Goal: Task Accomplishment & Management: Complete application form

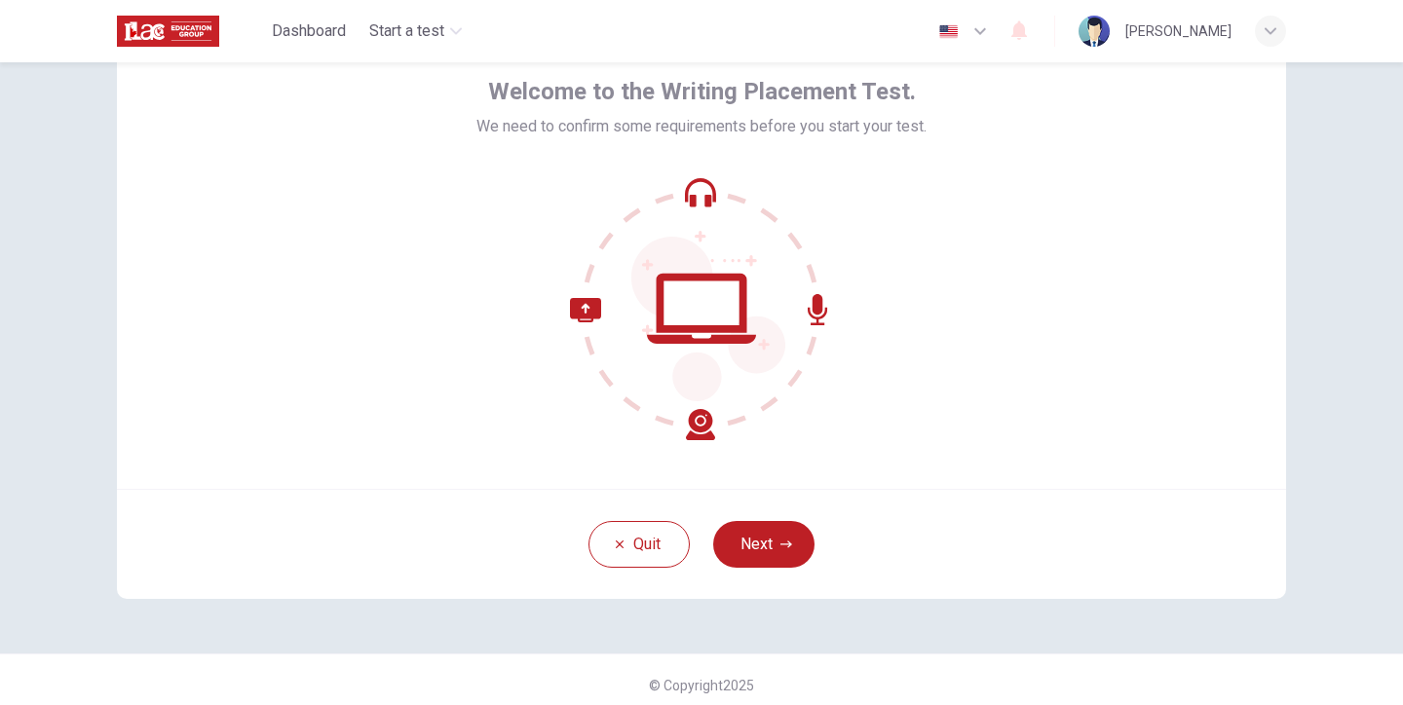
scroll to position [106, 0]
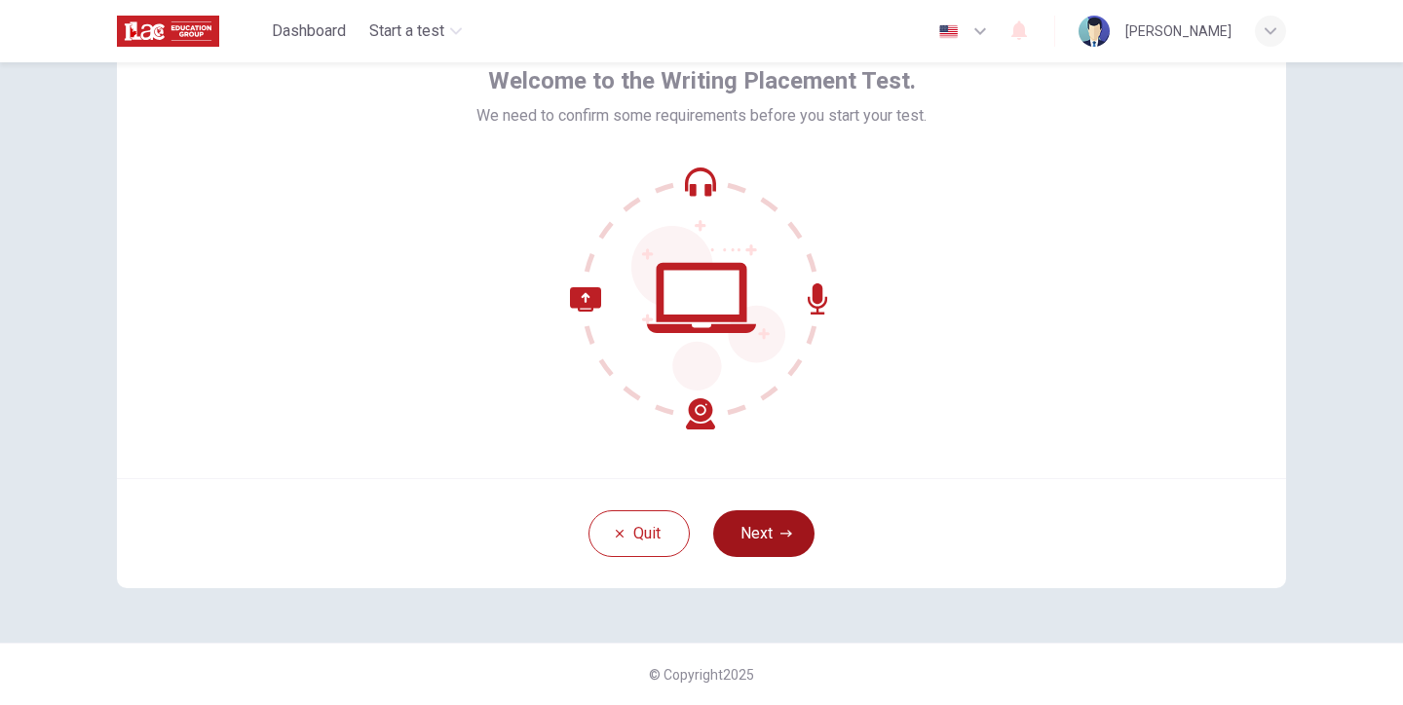
click at [767, 539] on button "Next" at bounding box center [763, 534] width 101 height 47
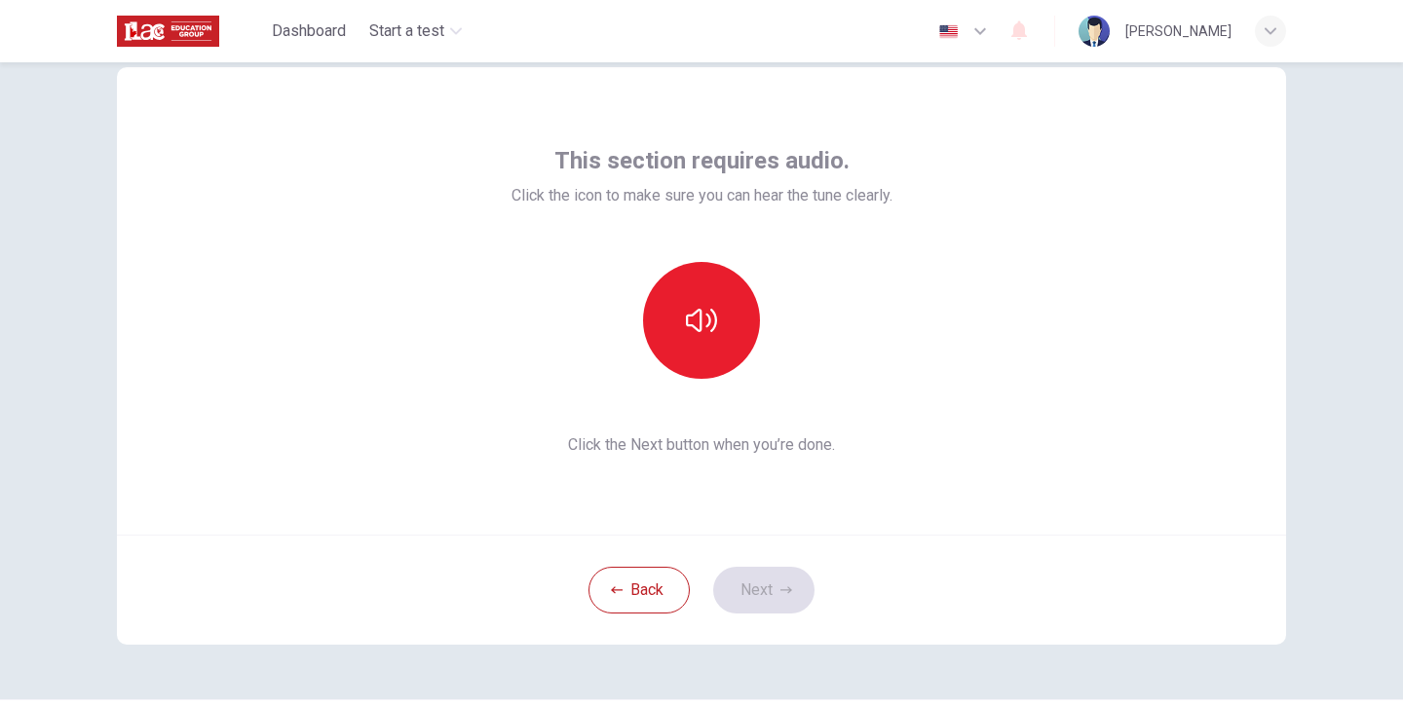
scroll to position [47, 0]
click at [710, 336] on icon "button" at bounding box center [701, 323] width 31 height 31
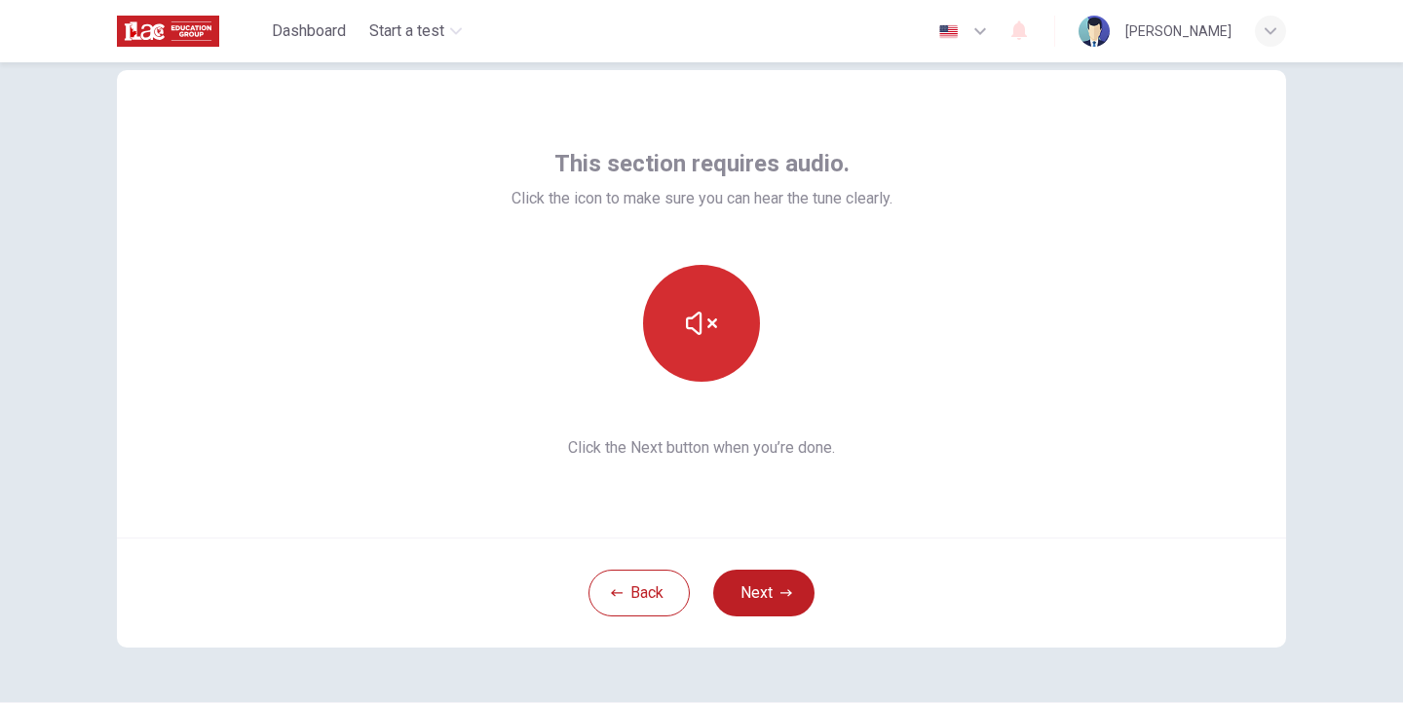
click at [710, 336] on icon "button" at bounding box center [701, 323] width 31 height 31
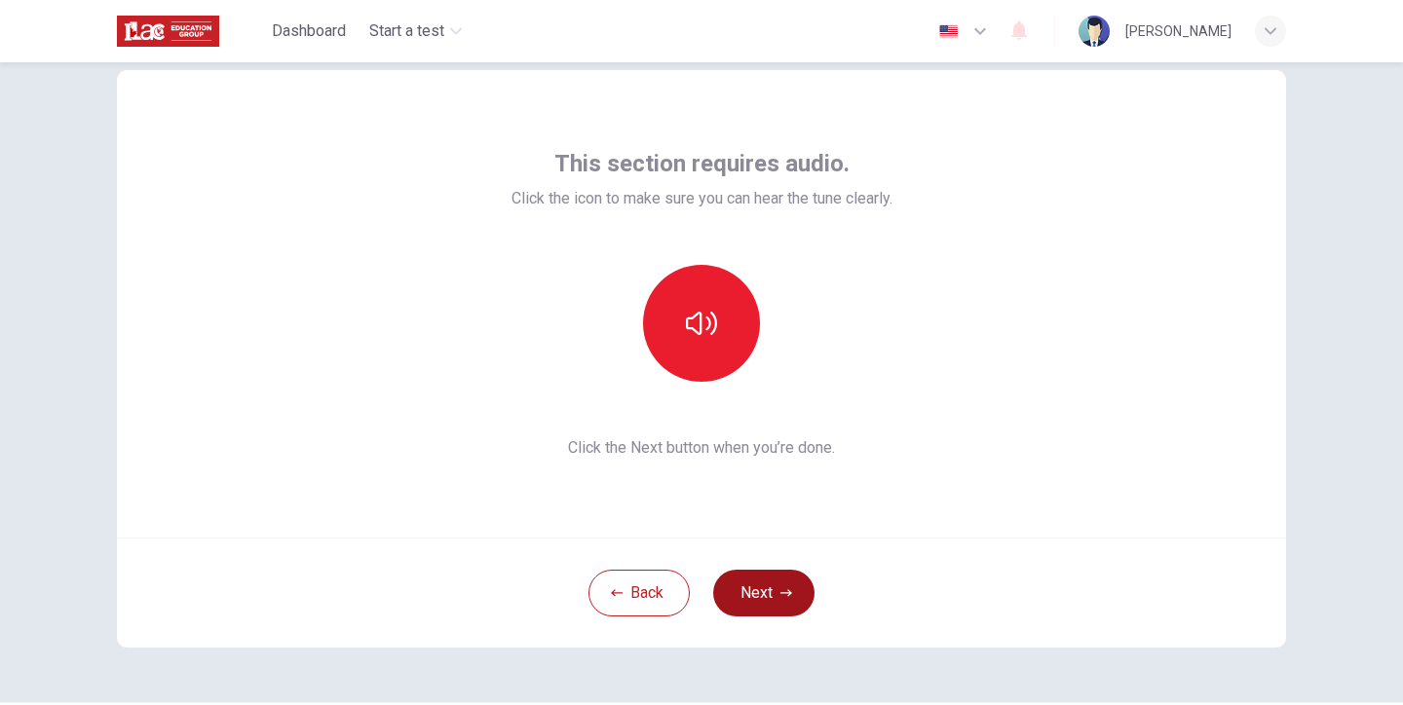
click at [762, 601] on button "Next" at bounding box center [763, 593] width 101 height 47
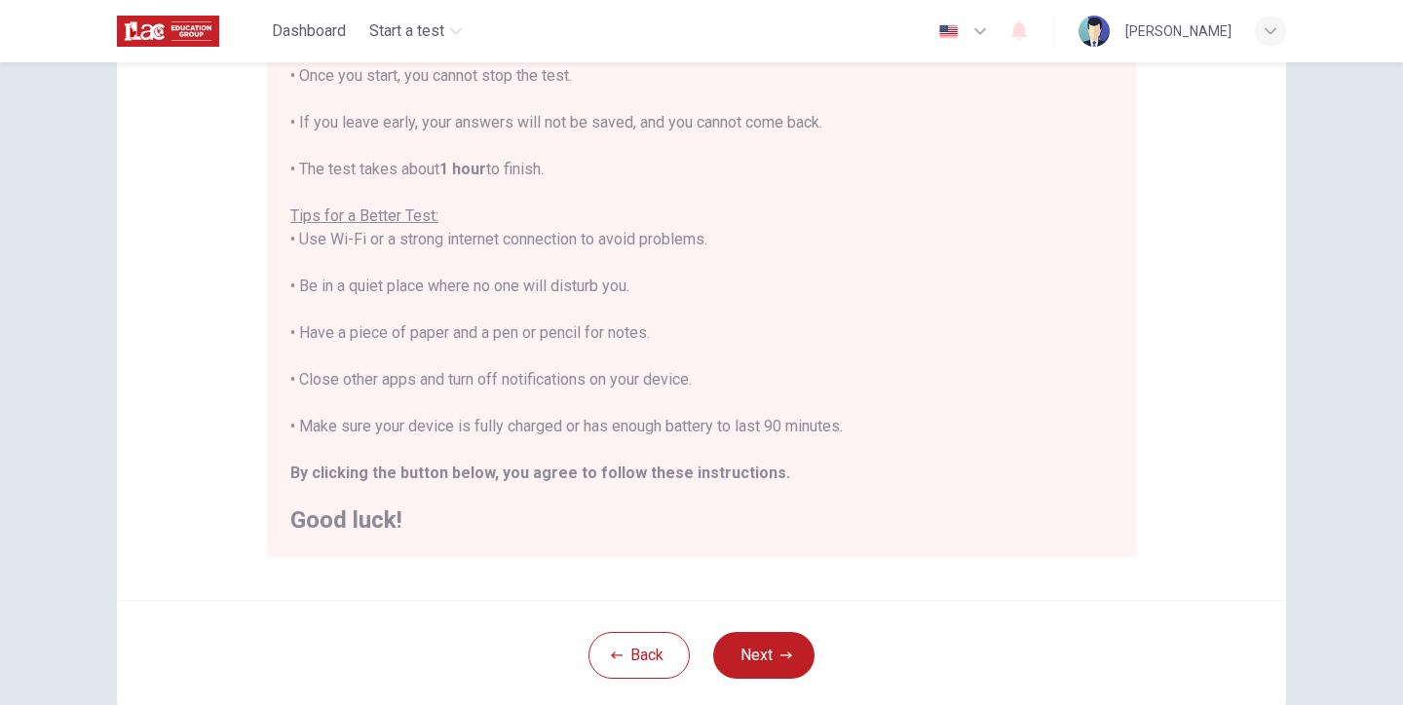
scroll to position [0, 0]
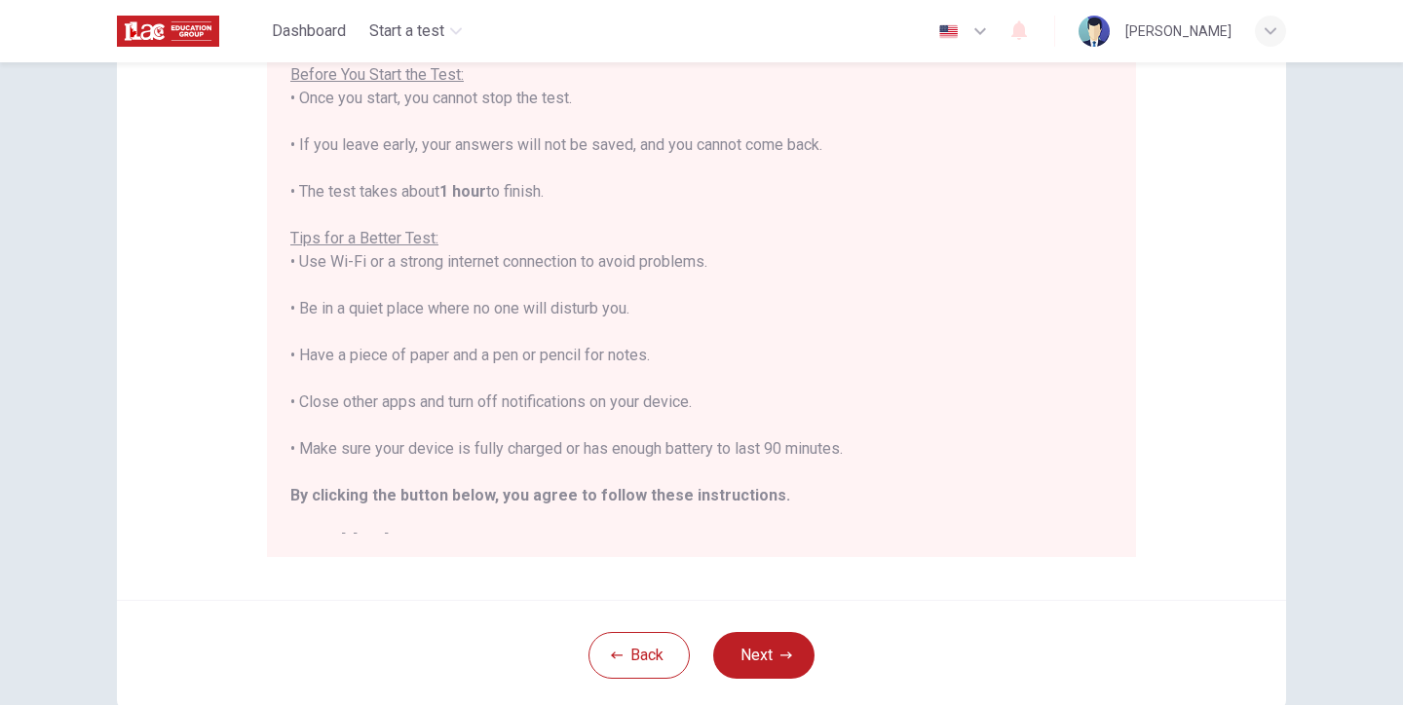
click at [994, 166] on div "You are about to start a Writing Test . Before You Start the Test: • Once you s…" at bounding box center [701, 286] width 822 height 538
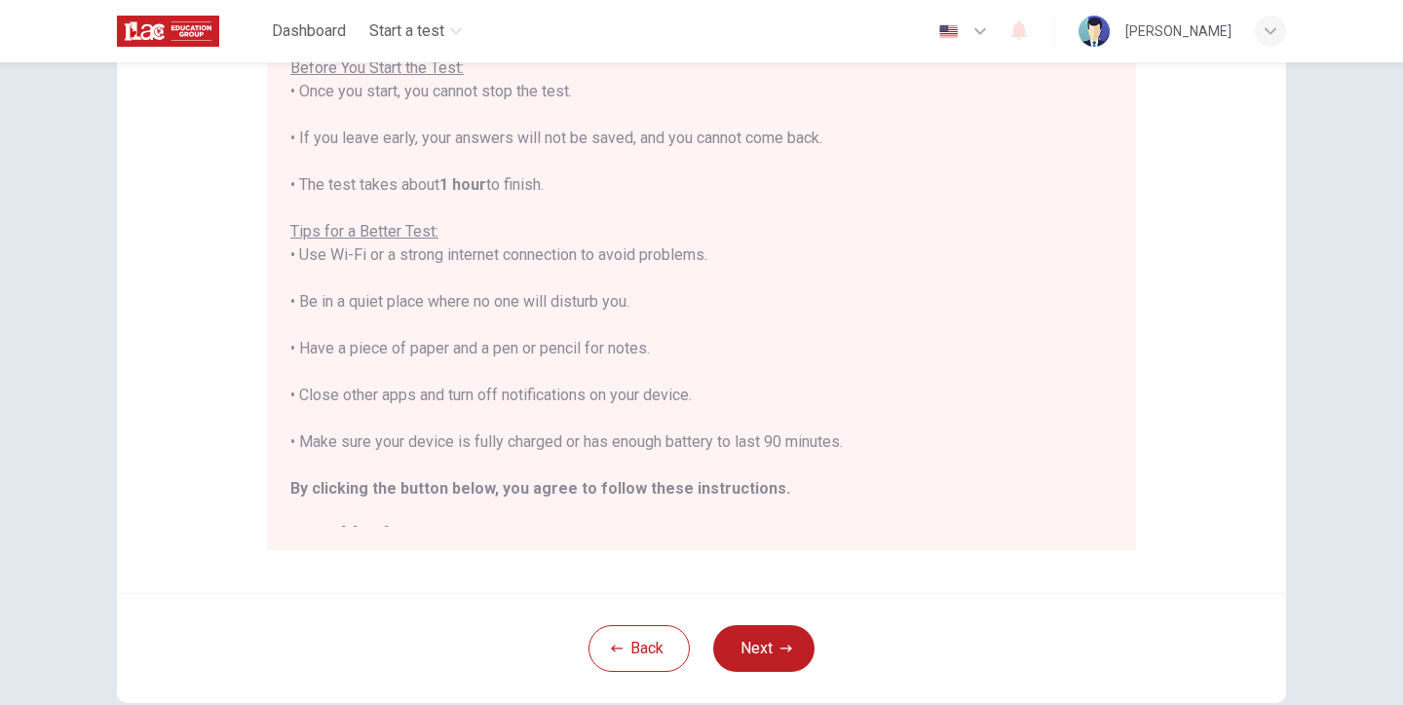
scroll to position [378, 0]
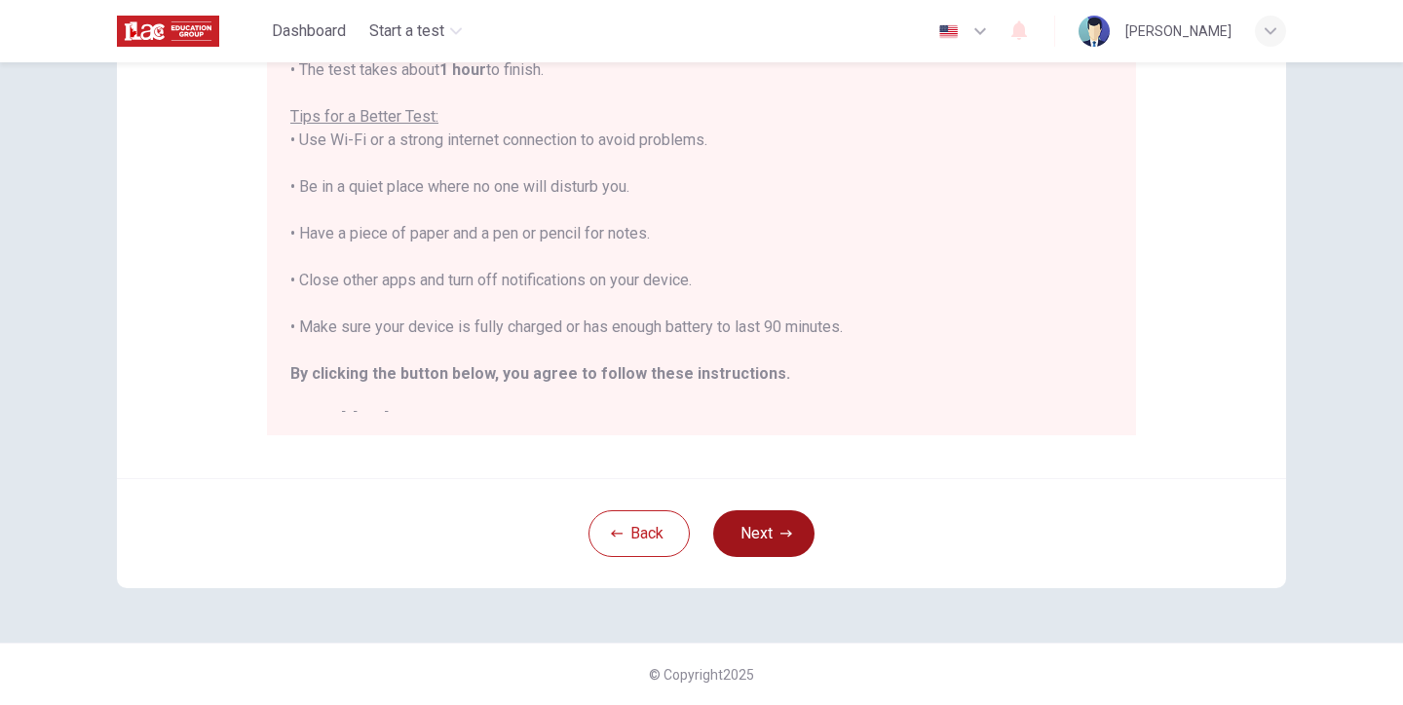
click at [762, 542] on button "Next" at bounding box center [763, 534] width 101 height 47
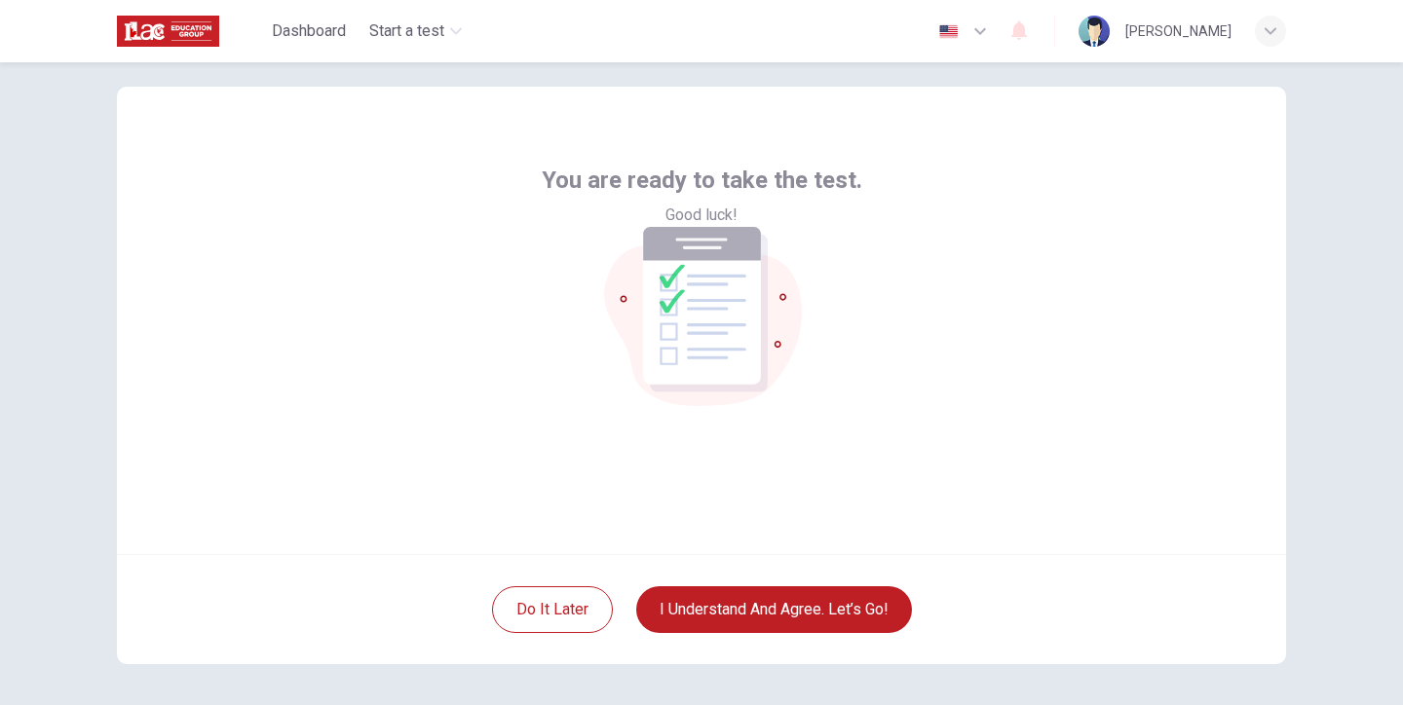
scroll to position [38, 0]
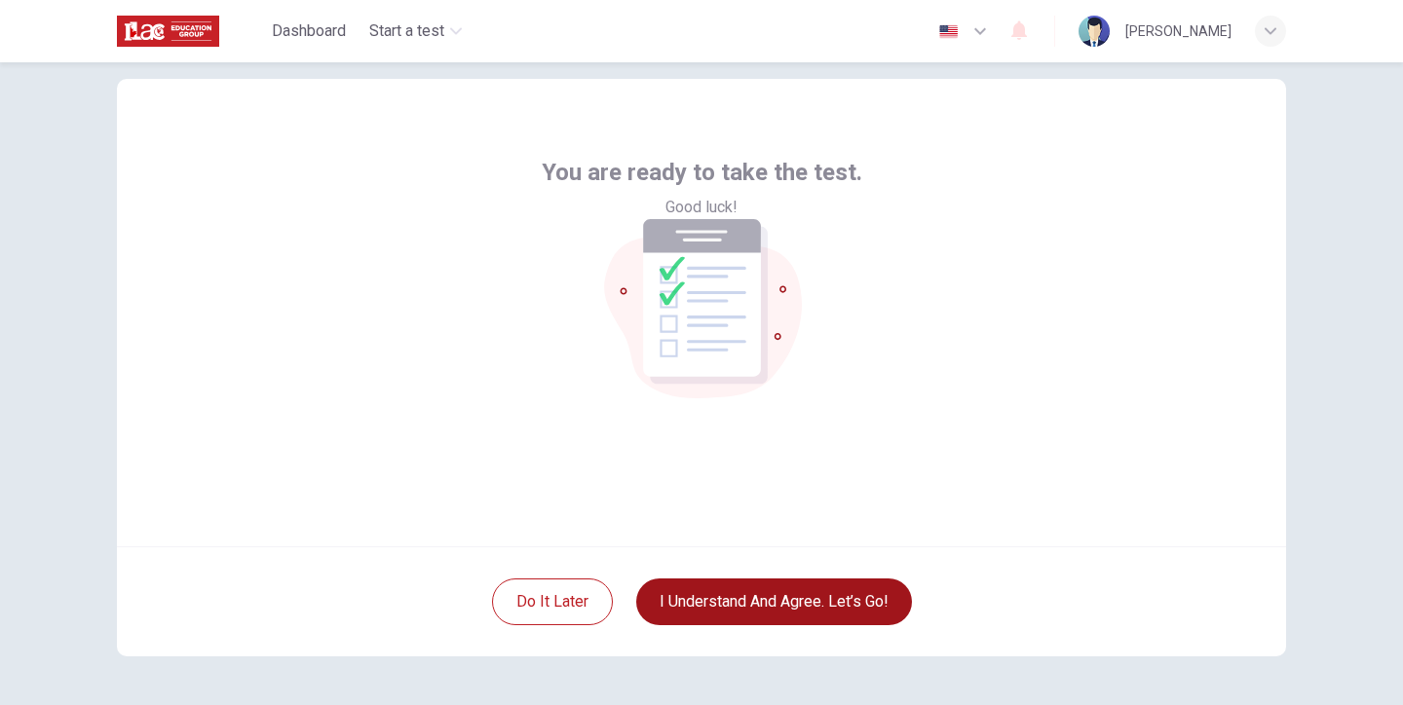
click at [798, 607] on button "I understand and agree. Let’s go!" at bounding box center [774, 602] width 276 height 47
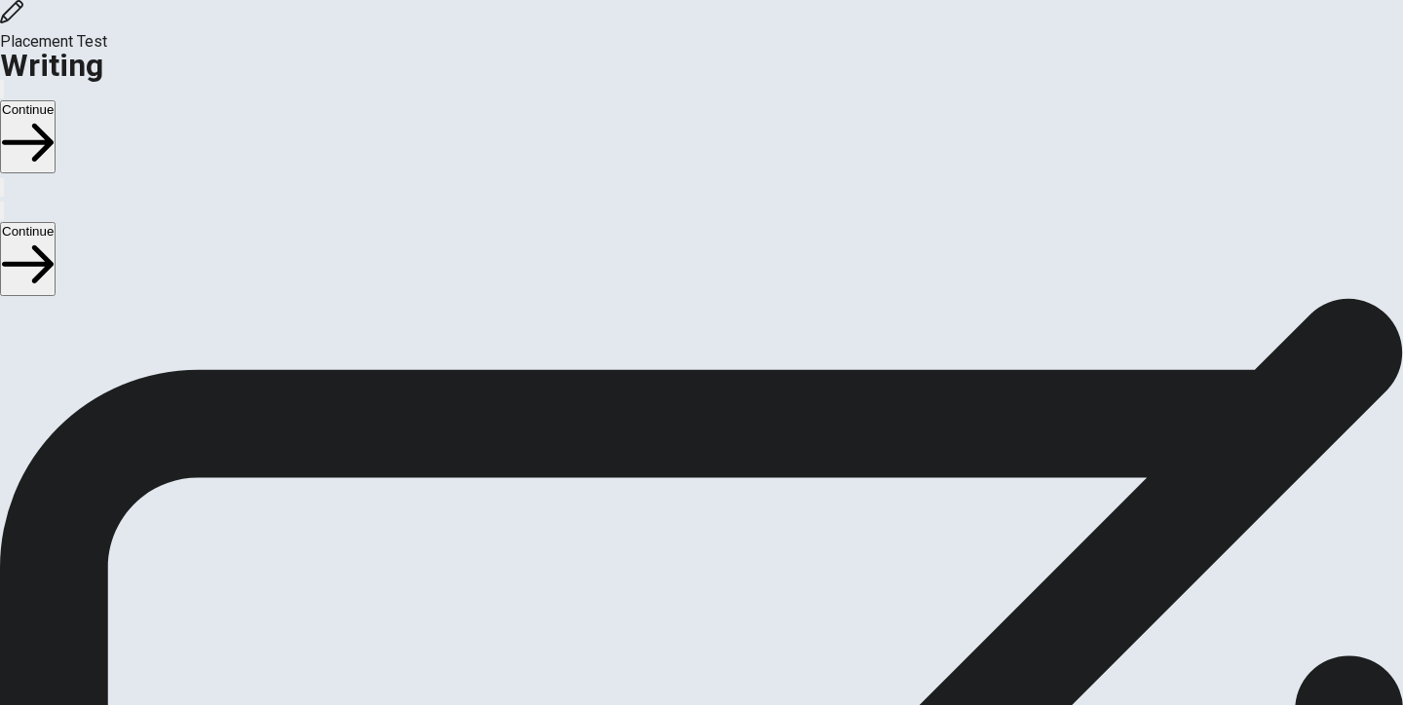
click at [56, 100] on button "Continue" at bounding box center [28, 136] width 56 height 73
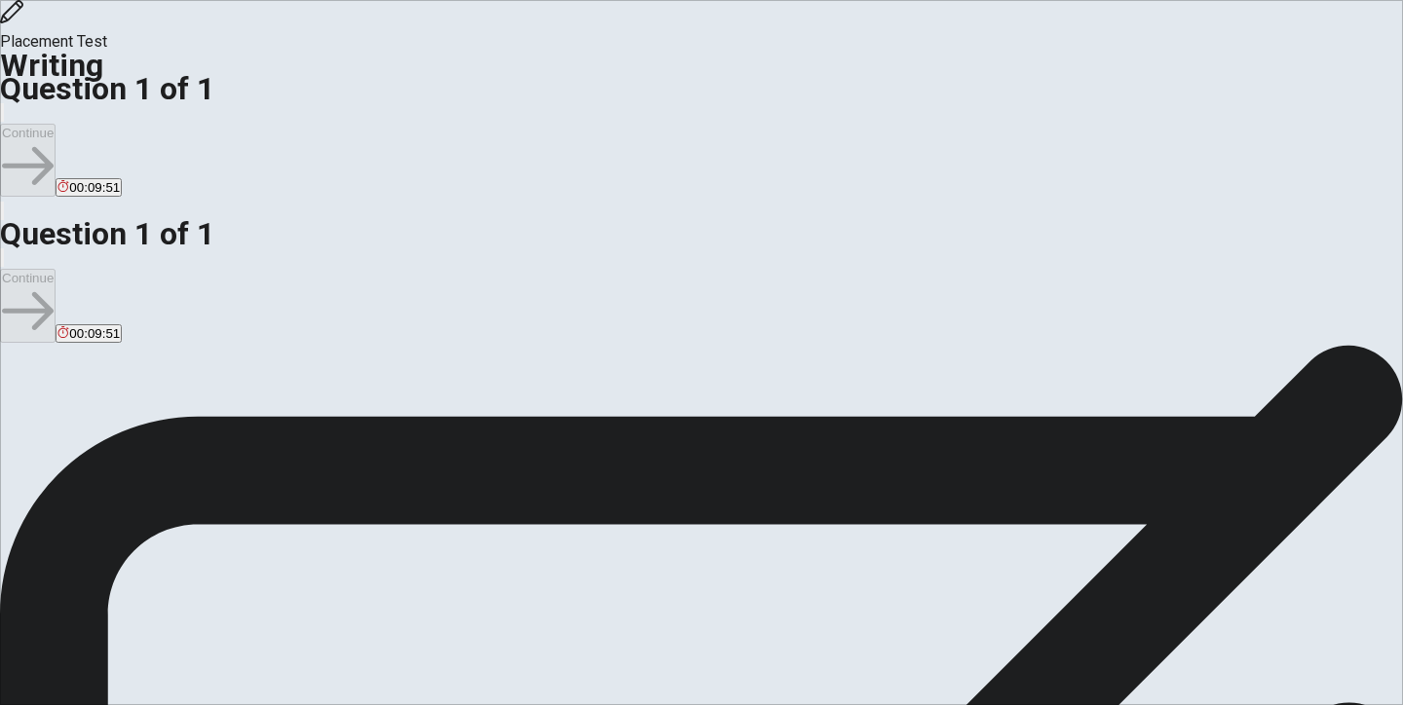
scroll to position [50, 0]
type textarea "I"
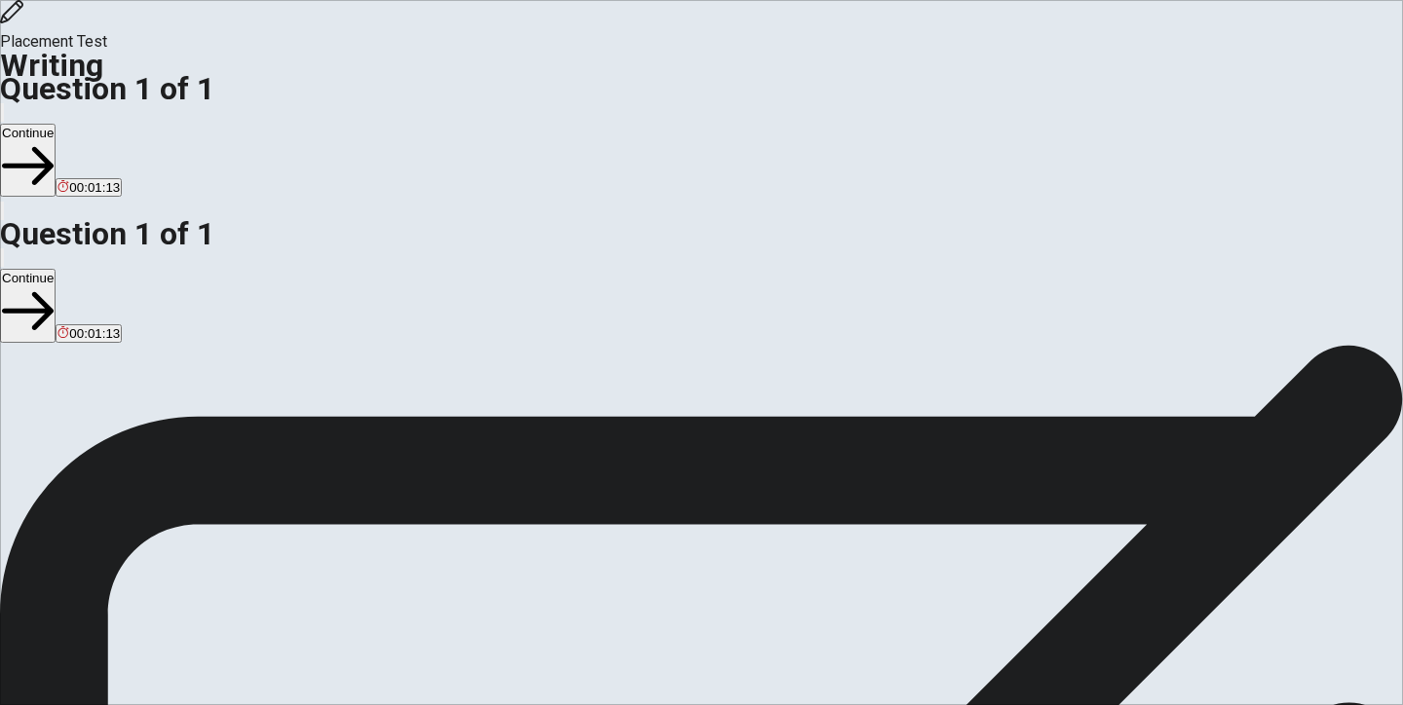
type textarea "The refreshement activity that brings peace and in the same time fight with my …"
click at [56, 124] on button "Continue" at bounding box center [28, 160] width 56 height 73
click at [485, 524] on div "You must click this to continue" at bounding box center [386, 512] width 206 height 23
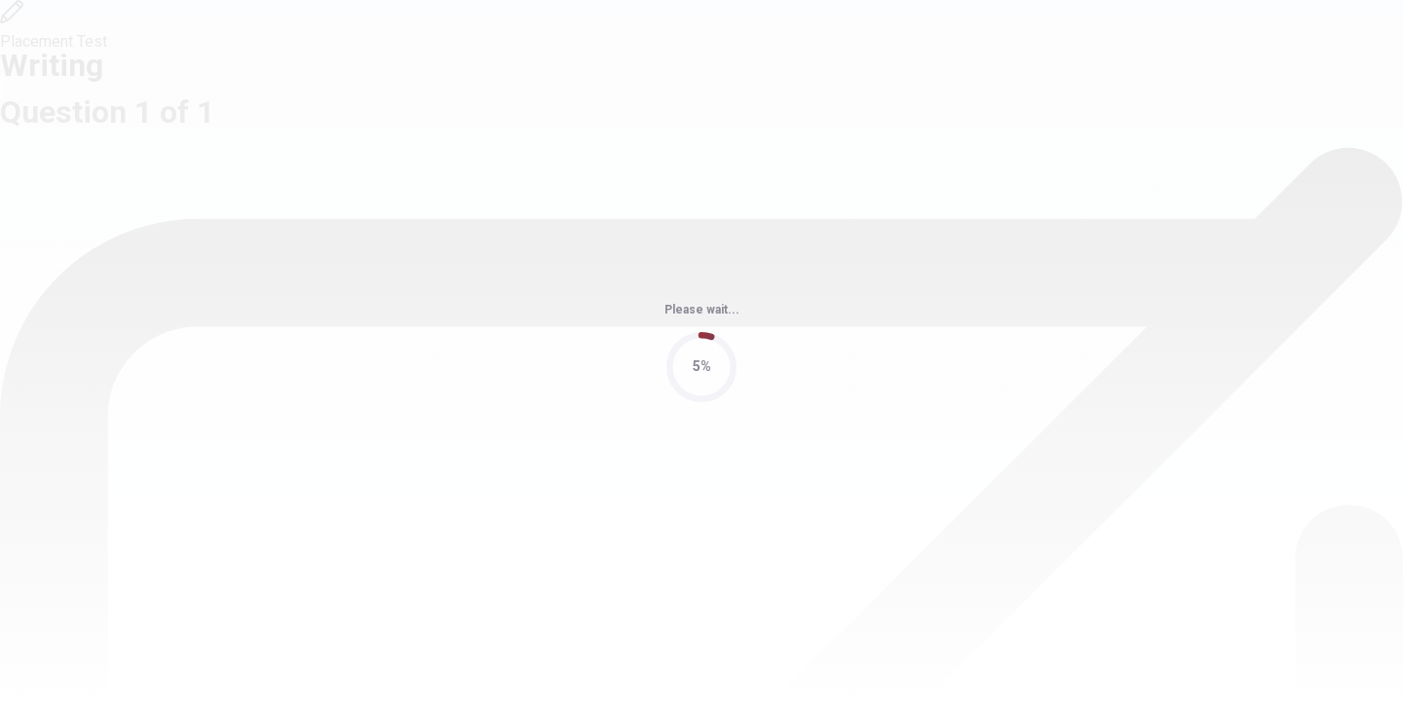
scroll to position [4, 0]
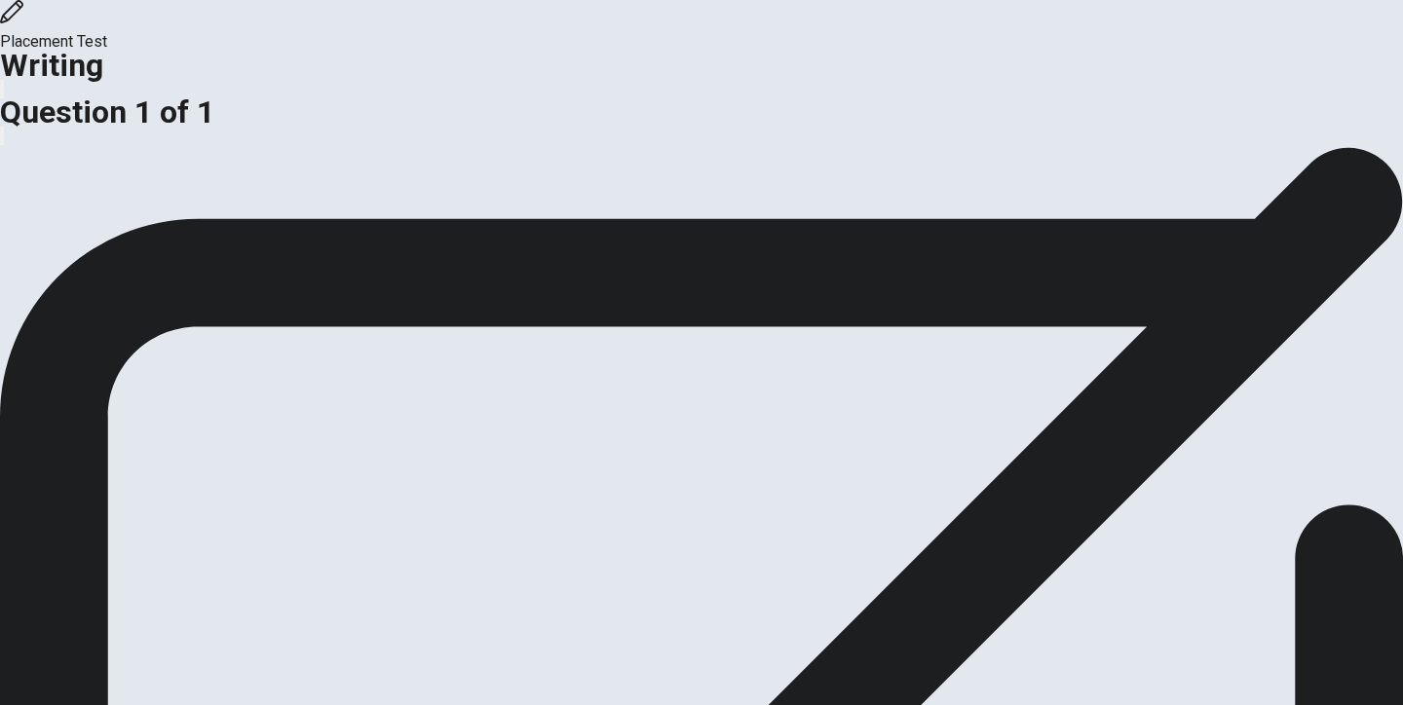
click at [79, 286] on button "Continue" at bounding box center [39, 273] width 79 height 26
